Goal: Task Accomplishment & Management: Manage account settings

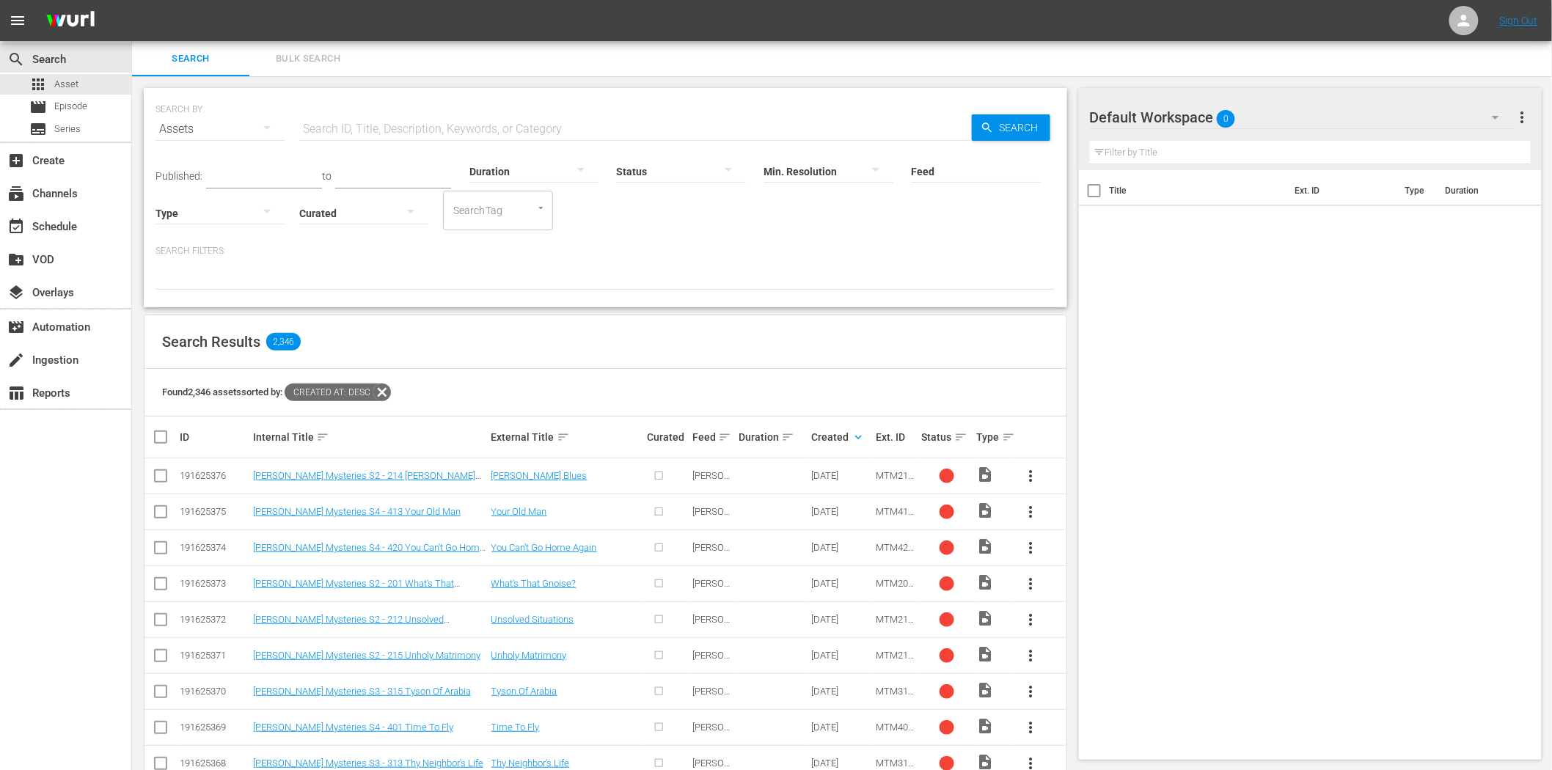
click at [389, 127] on input "text" at bounding box center [635, 128] width 672 height 35
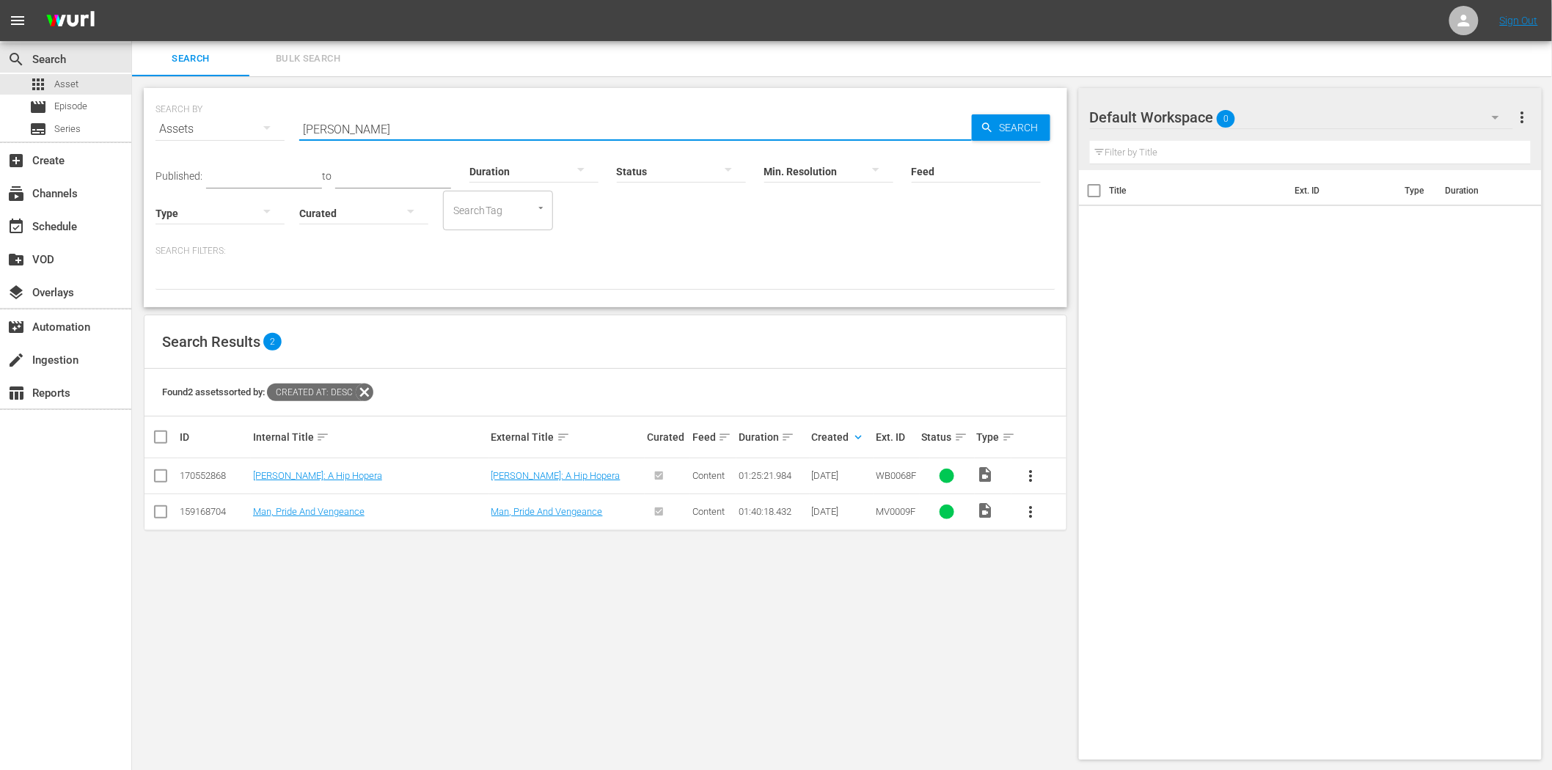
type input "[PERSON_NAME]"
click at [1031, 480] on span "more_vert" at bounding box center [1031, 476] width 18 height 18
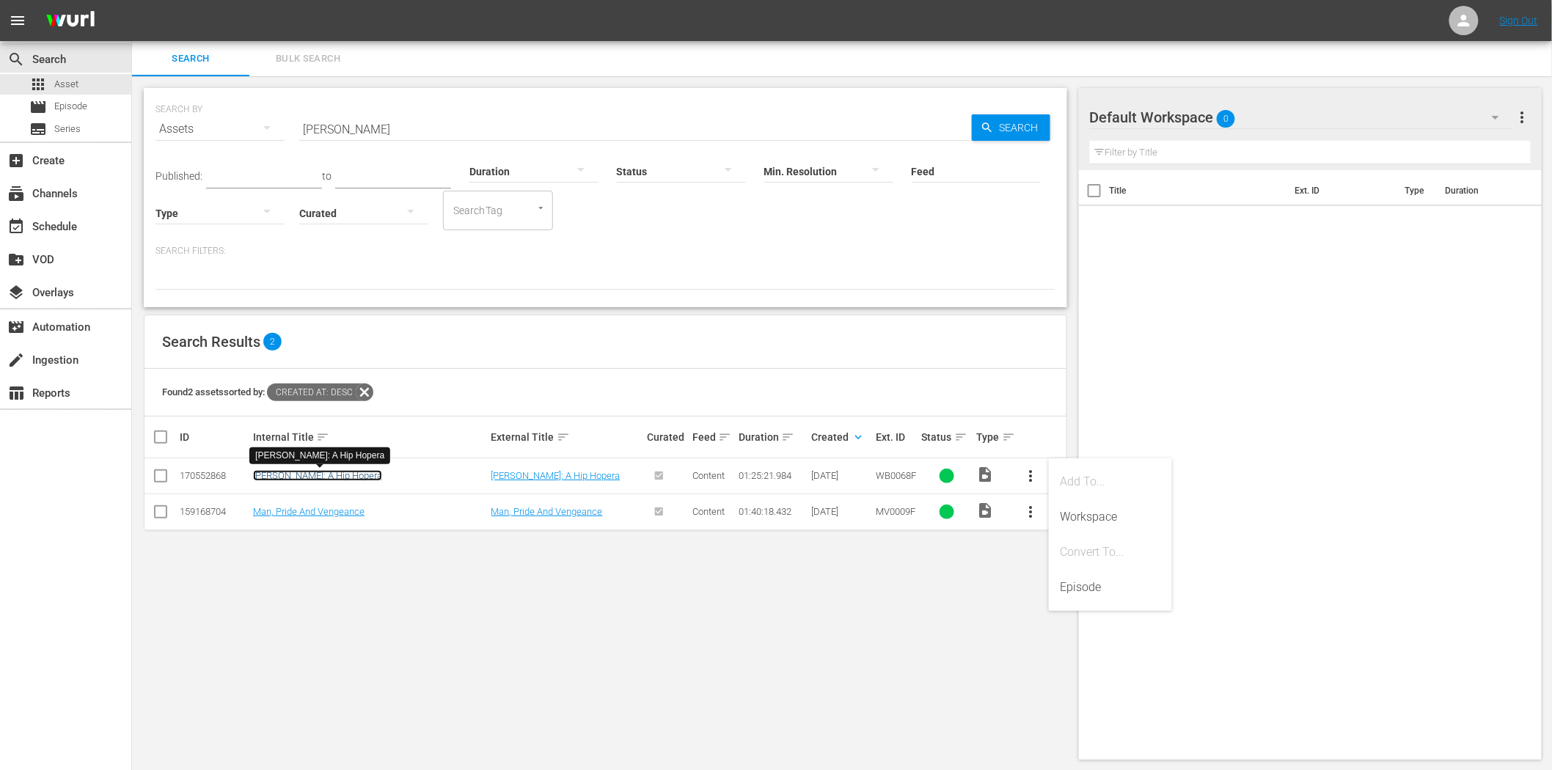
click at [301, 480] on link "[PERSON_NAME]: A Hip Hopera" at bounding box center [317, 475] width 129 height 11
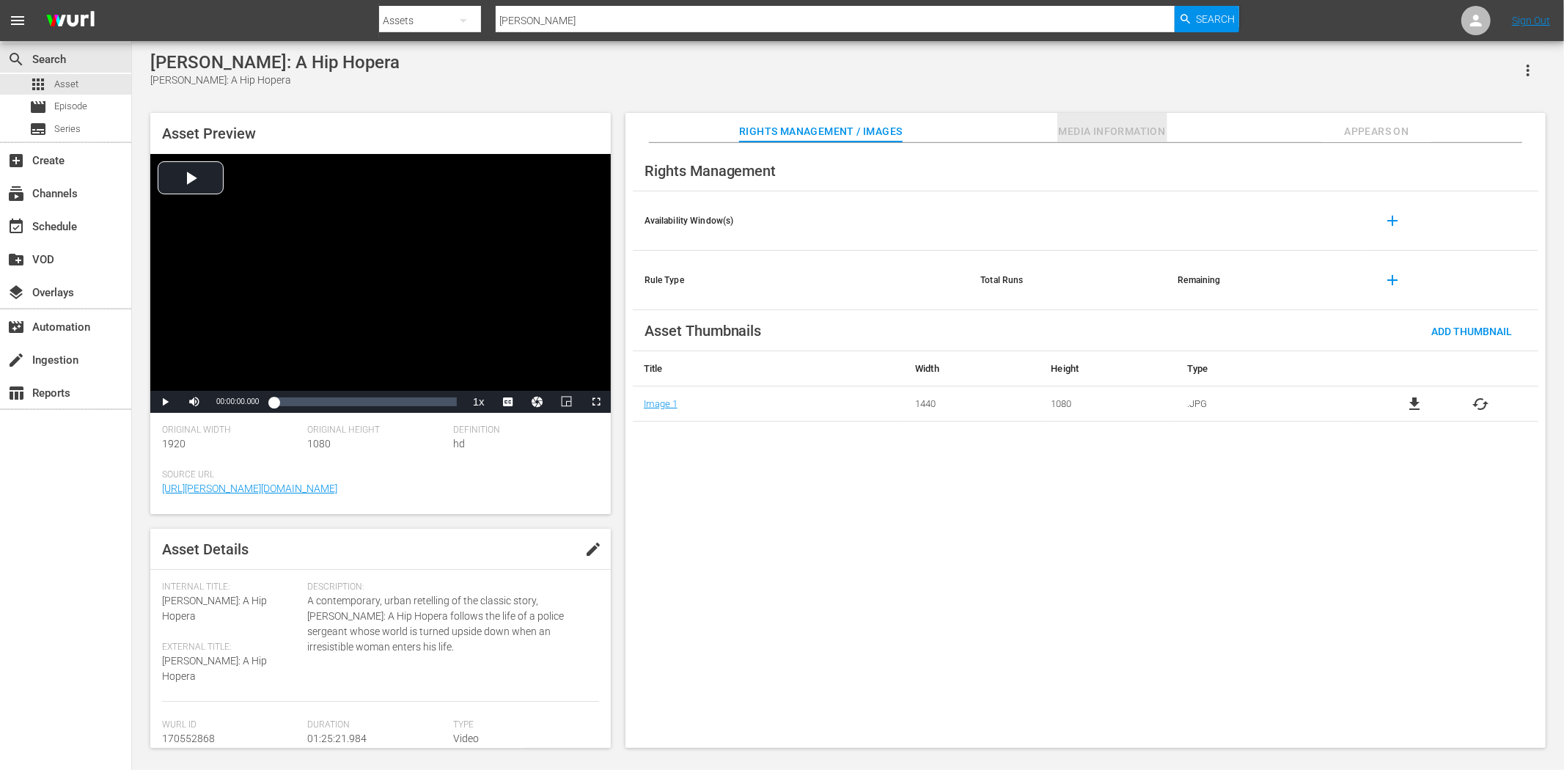
click at [1101, 122] on span "Media Information" at bounding box center [1112, 131] width 110 height 18
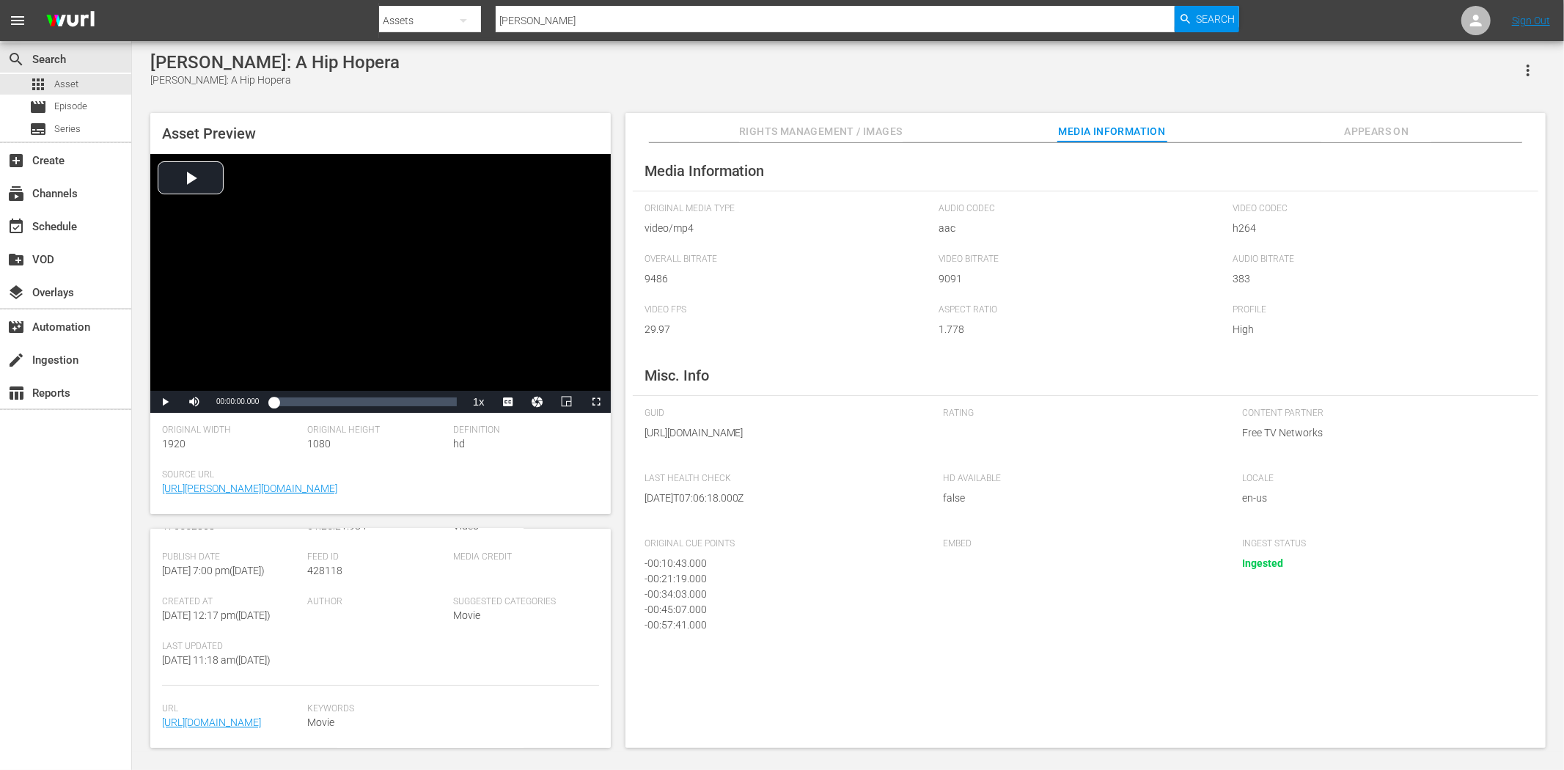
scroll to position [274, 0]
click at [1401, 130] on span "Appears On" at bounding box center [1376, 131] width 110 height 18
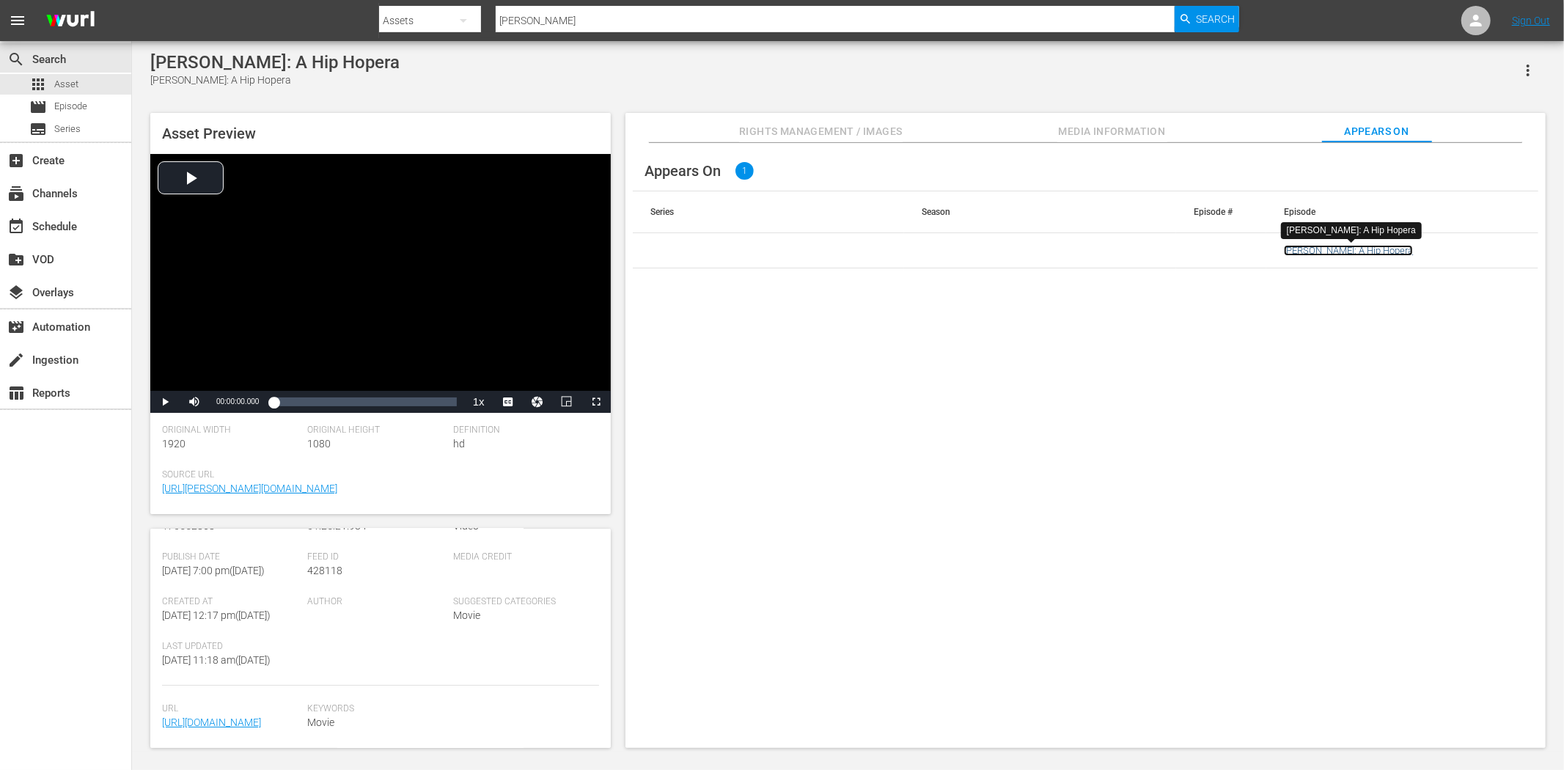
click at [1316, 255] on link "[PERSON_NAME]: A Hip Hopera" at bounding box center [1348, 250] width 129 height 11
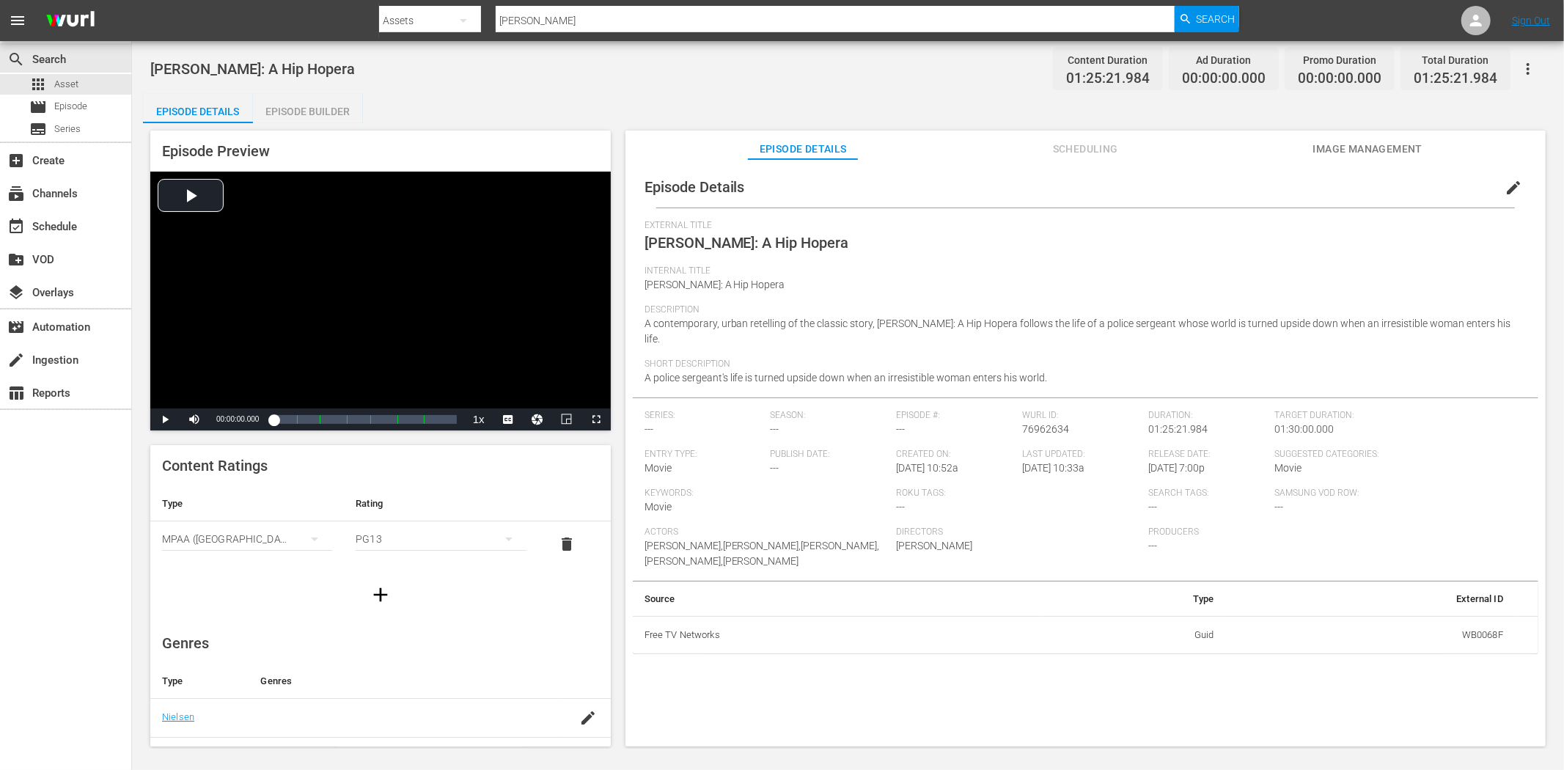
click at [1087, 142] on span "Scheduling" at bounding box center [1085, 149] width 110 height 18
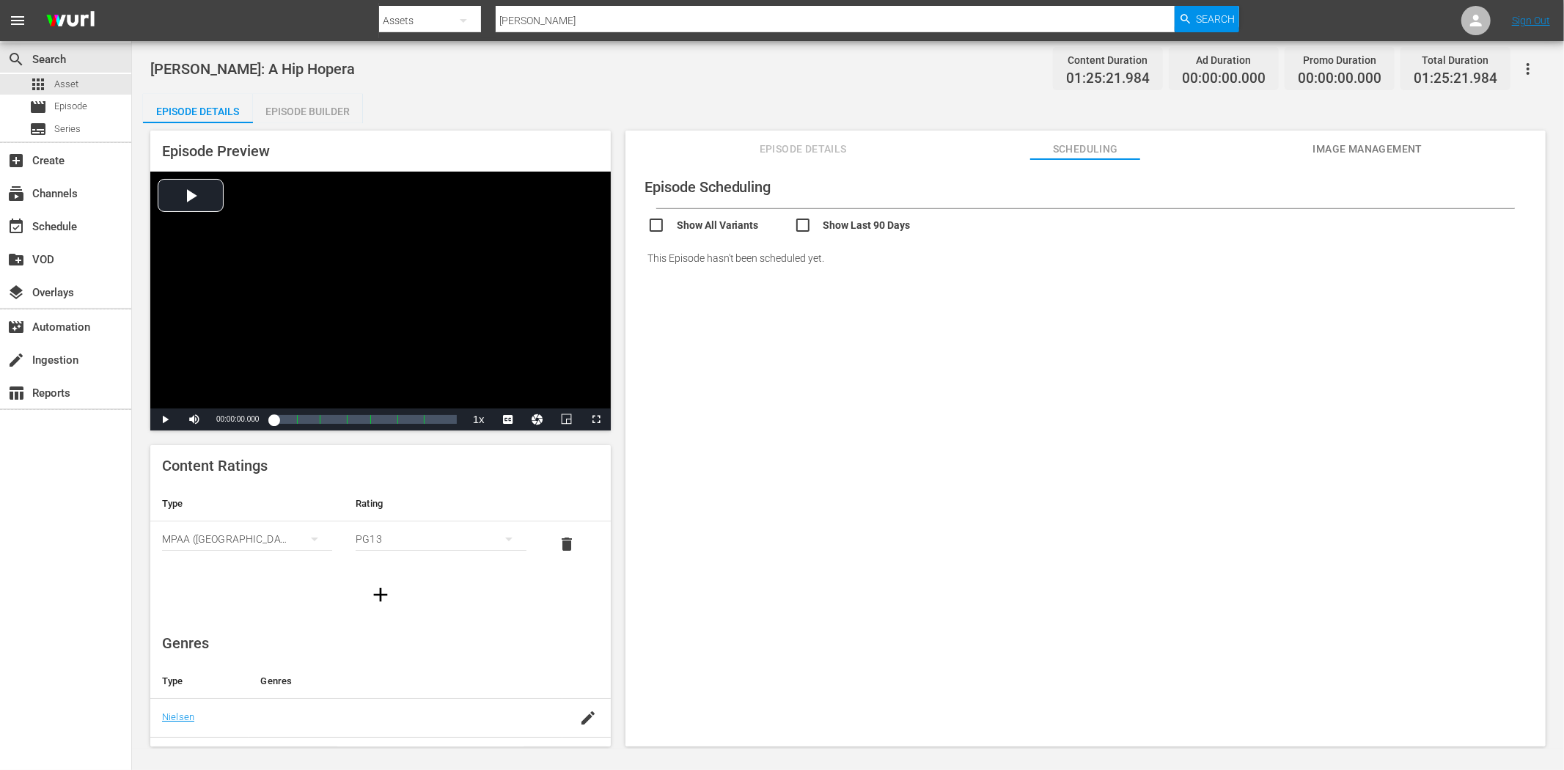
click at [841, 222] on input "checkbox" at bounding box center [867, 226] width 147 height 21
checkbox input "false"
click at [702, 220] on input "checkbox" at bounding box center [721, 226] width 147 height 21
checkbox input "true"
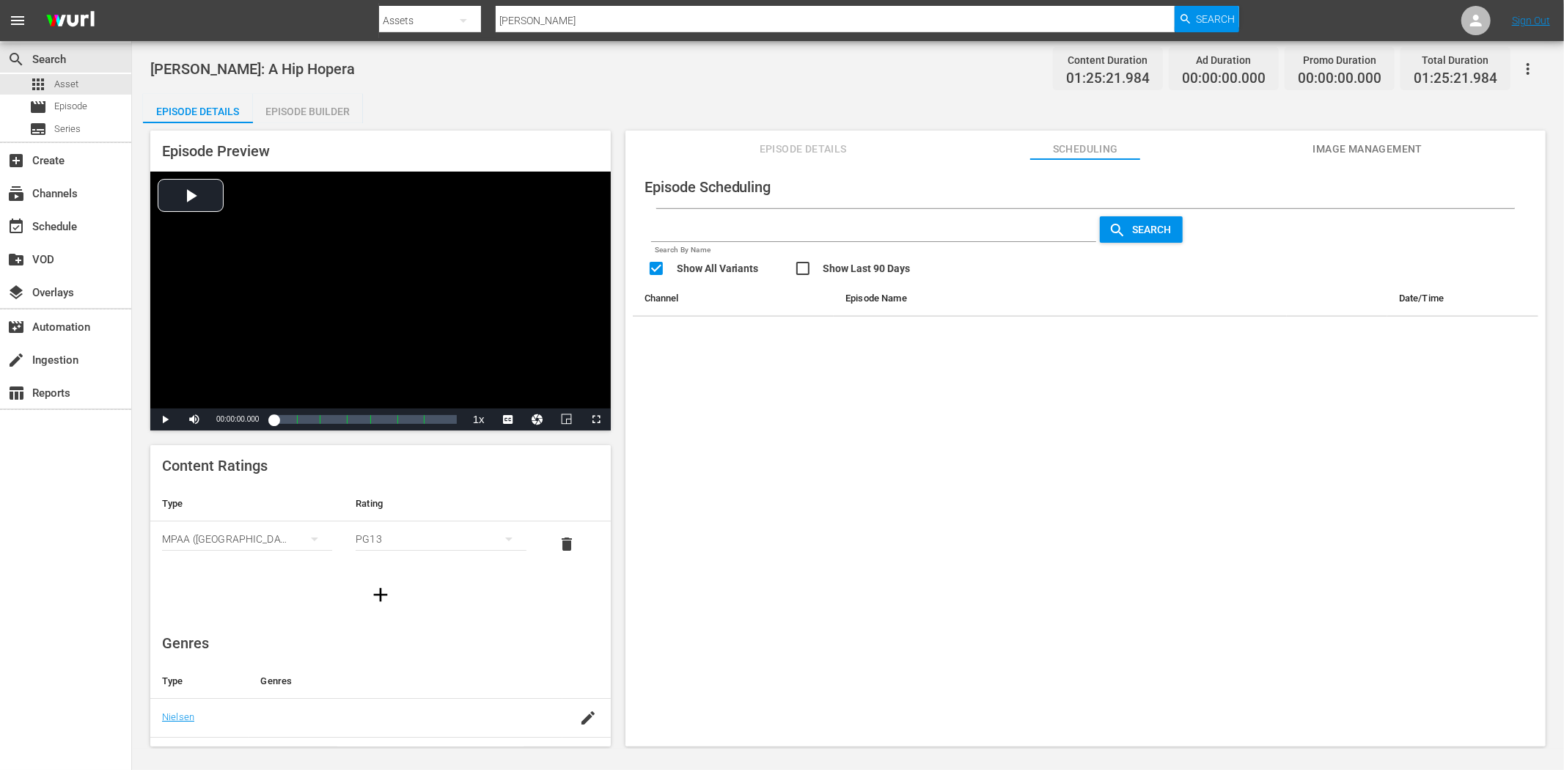
click at [810, 267] on input "checkbox" at bounding box center [867, 270] width 147 height 21
checkbox input "true"
